Goal: Check status

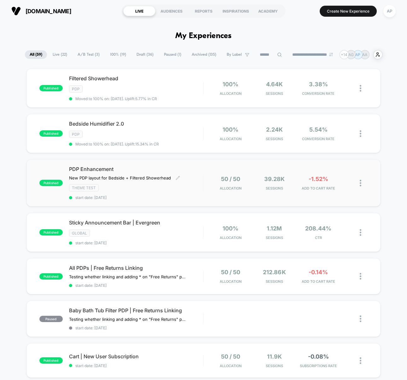
click at [181, 196] on span "start date: [DATE]" at bounding box center [136, 197] width 134 height 5
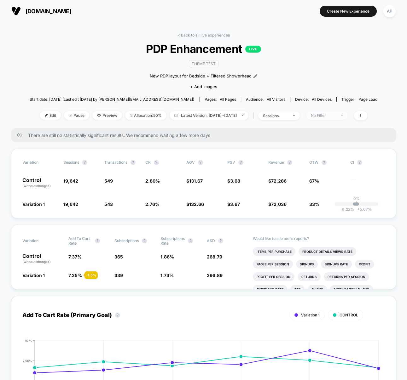
click at [324, 113] on div "No Filter" at bounding box center [322, 115] width 25 height 5
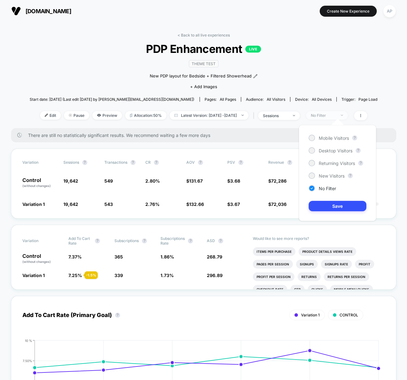
click at [324, 113] on div "No Filter" at bounding box center [322, 115] width 25 height 5
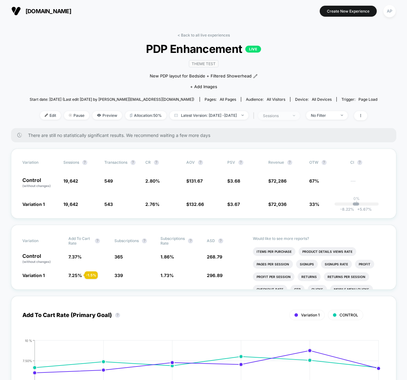
click at [299, 117] on span "sessions" at bounding box center [279, 115] width 42 height 9
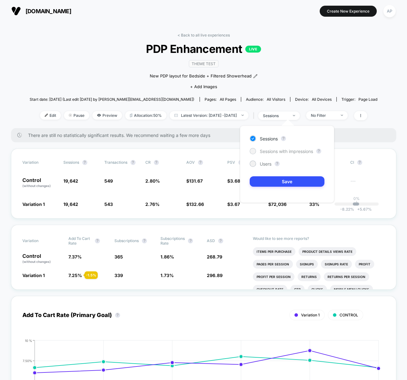
click at [298, 154] on div "Sessions with impressions" at bounding box center [280, 151] width 63 height 6
click at [297, 183] on button "Save" at bounding box center [286, 181] width 75 height 10
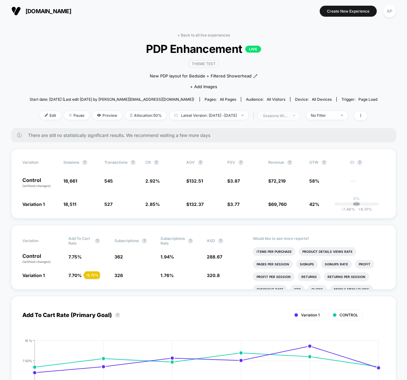
click at [284, 113] on div "sessions with impression" at bounding box center [275, 115] width 25 height 5
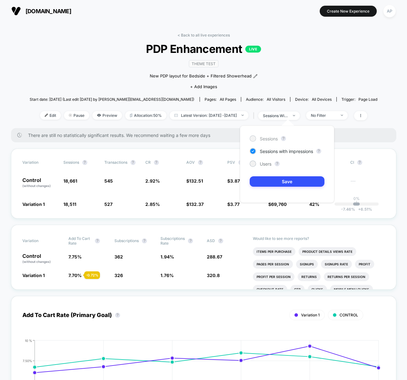
click at [270, 141] on span "Sessions" at bounding box center [268, 138] width 18 height 5
click at [280, 181] on button "Save" at bounding box center [286, 181] width 75 height 10
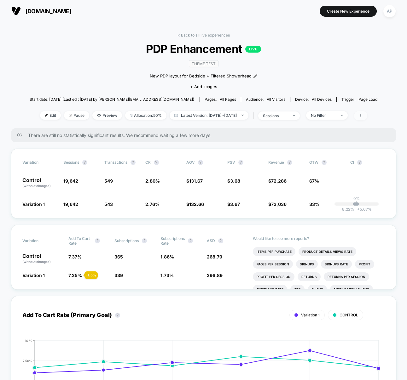
click at [367, 115] on span at bounding box center [360, 115] width 13 height 9
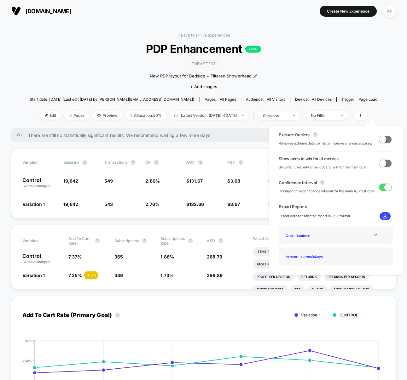
click at [297, 36] on div "< Back to all live experiences PDP Enhancement LIVE Theme Test New PDP layout f…" at bounding box center [204, 80] width 348 height 95
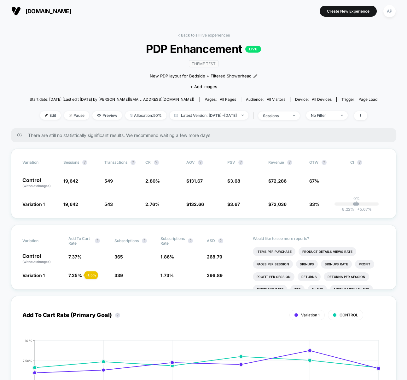
click at [53, 10] on span "[DOMAIN_NAME]" at bounding box center [49, 11] width 46 height 7
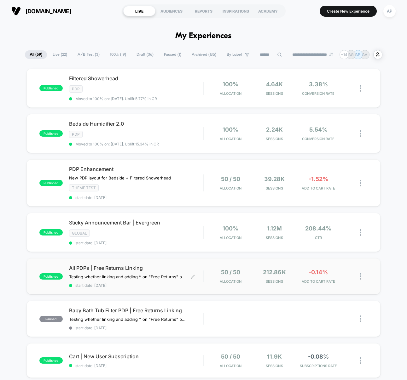
click at [178, 266] on span "All PDPs | Free Returns Linking" at bounding box center [136, 268] width 134 height 6
